Goal: Transaction & Acquisition: Purchase product/service

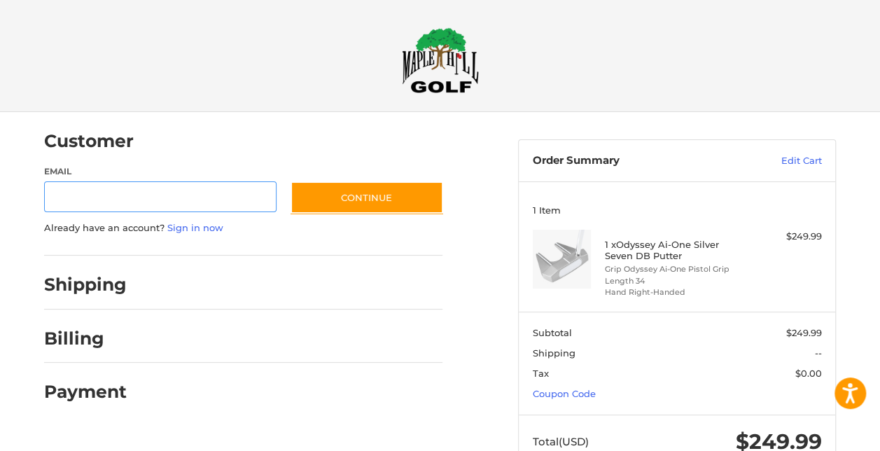
scroll to position [22, 0]
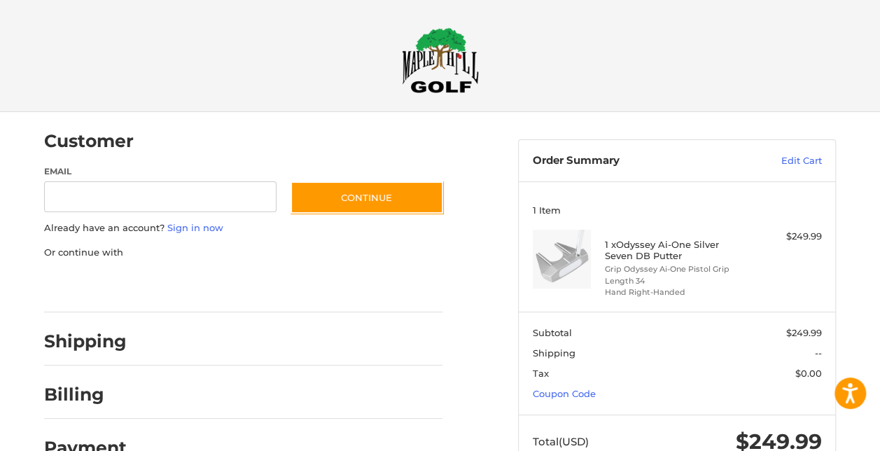
click at [720, 69] on h2 at bounding box center [441, 60] width 804 height 66
